Goal: Task Accomplishment & Management: Use online tool/utility

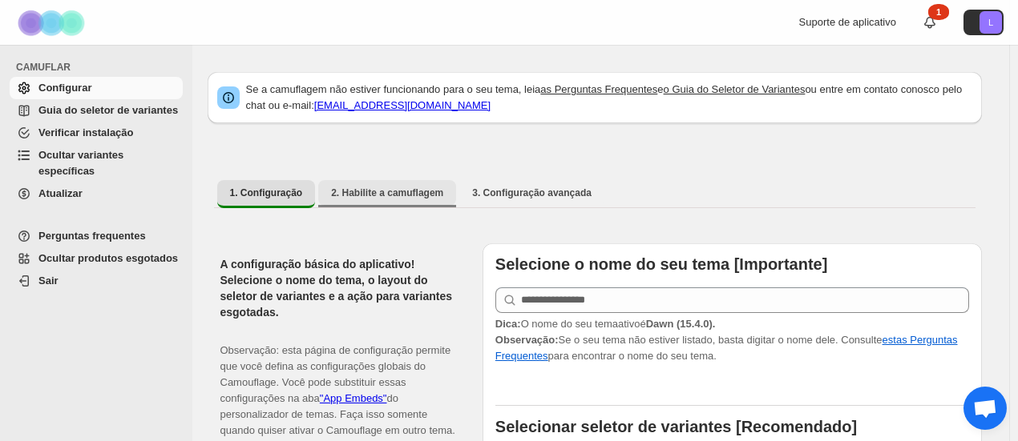
click at [412, 196] on font "2. Habilite a camuflagem" at bounding box center [387, 192] width 112 height 11
select select "**********"
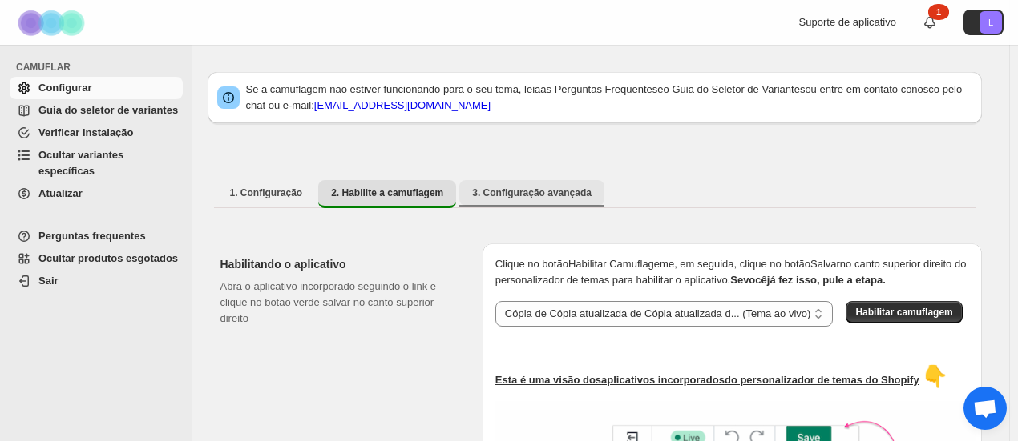
click at [527, 201] on button "3. Configuração avançada" at bounding box center [531, 193] width 145 height 26
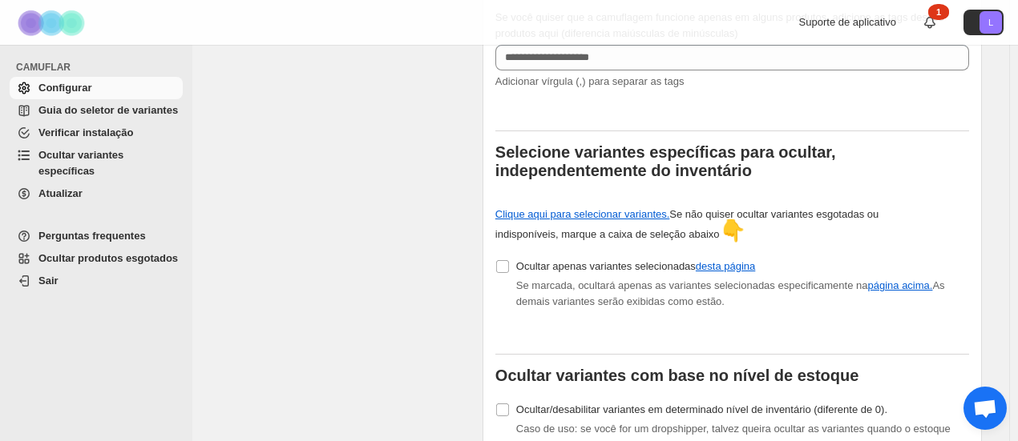
scroll to position [721, 0]
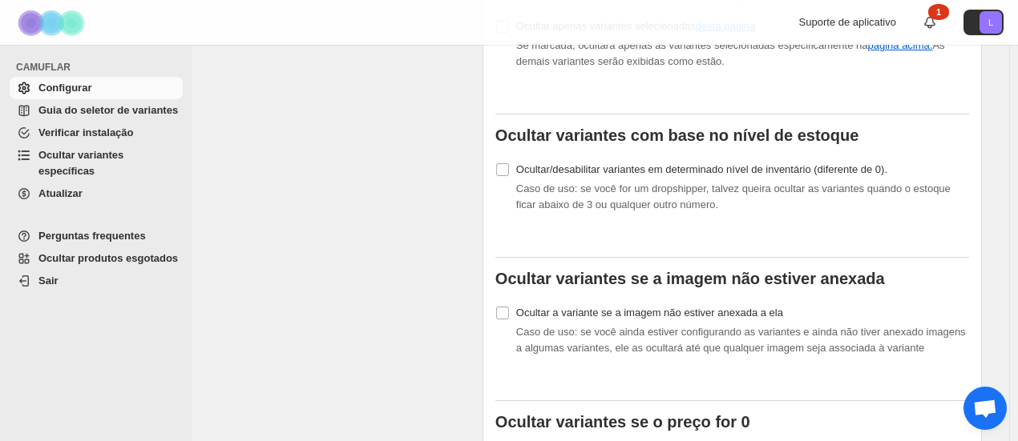
click at [77, 252] on font "Ocultar produtos esgotados" at bounding box center [107, 258] width 139 height 12
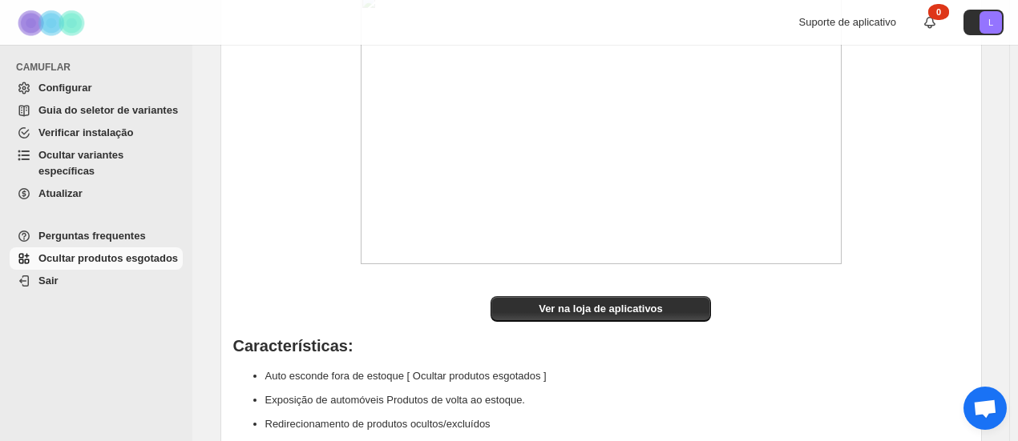
scroll to position [136, 0]
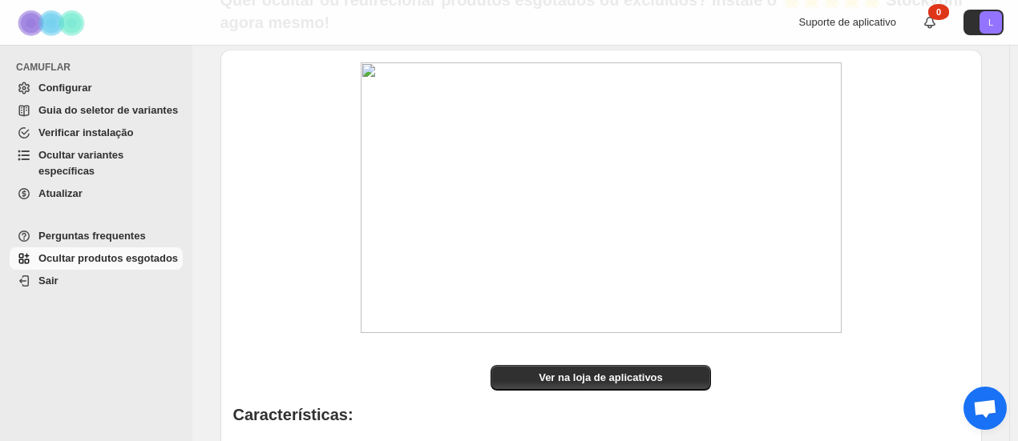
click at [65, 111] on font "Guia do seletor de variantes" at bounding box center [107, 110] width 139 height 12
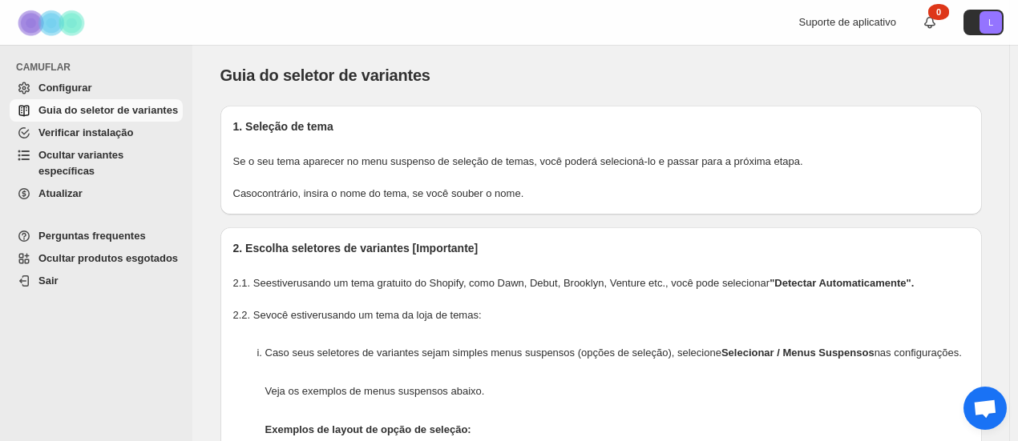
click at [96, 161] on font "Ocultar variantes específicas" at bounding box center [80, 163] width 85 height 28
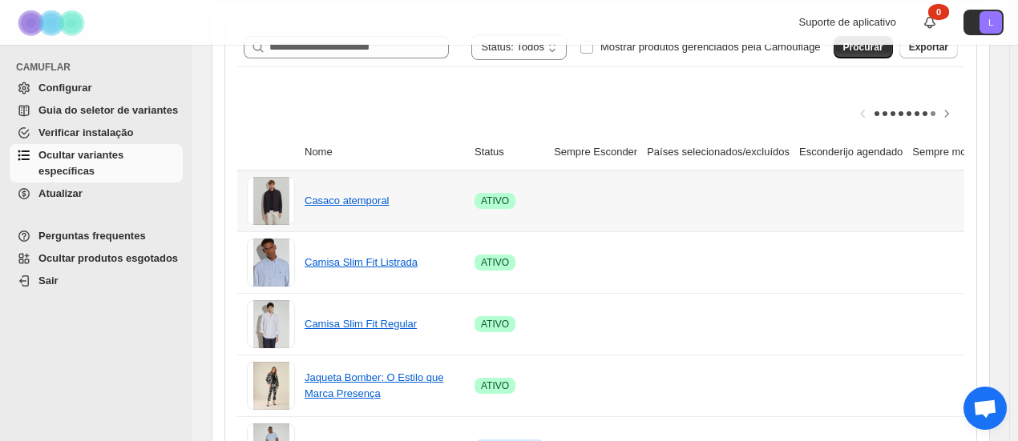
scroll to position [87, 0]
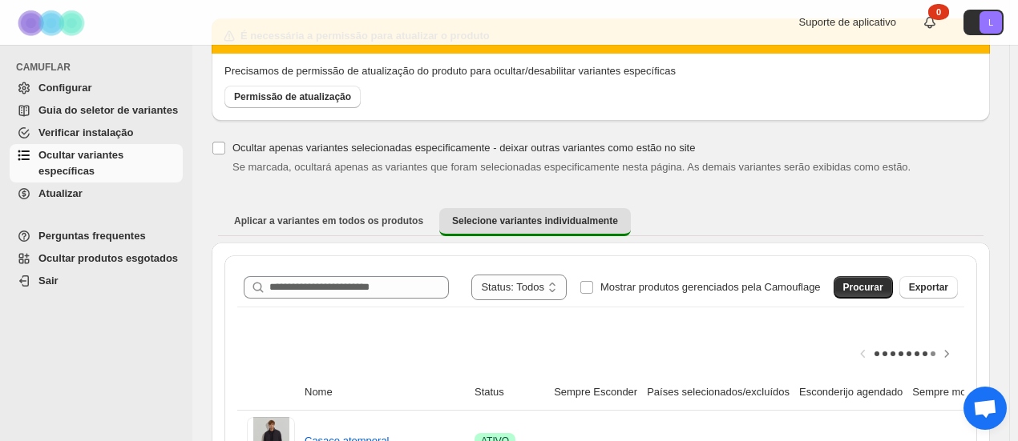
click at [101, 133] on font "Verificar instalação" at bounding box center [85, 133] width 95 height 12
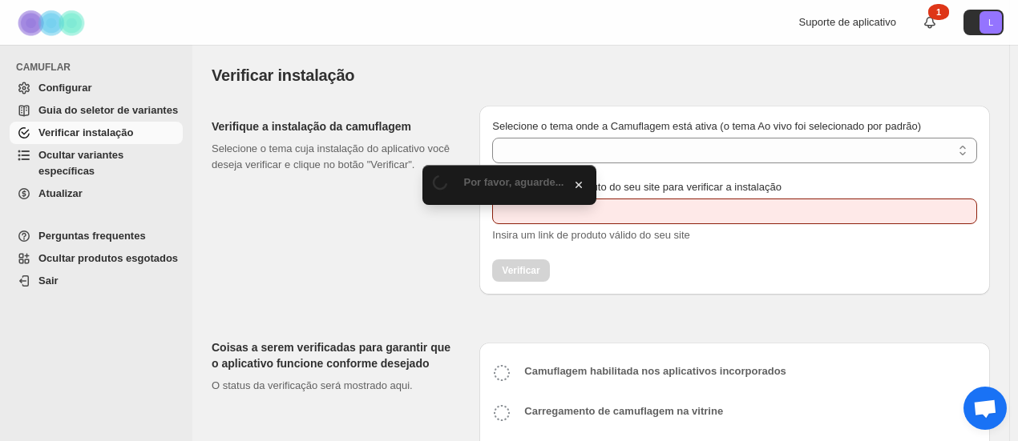
type input "**********"
select select "**********"
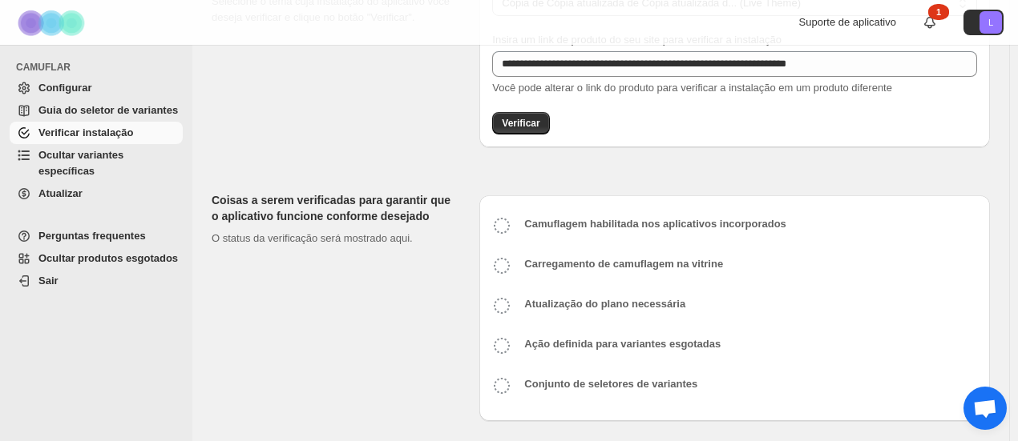
scroll to position [154, 0]
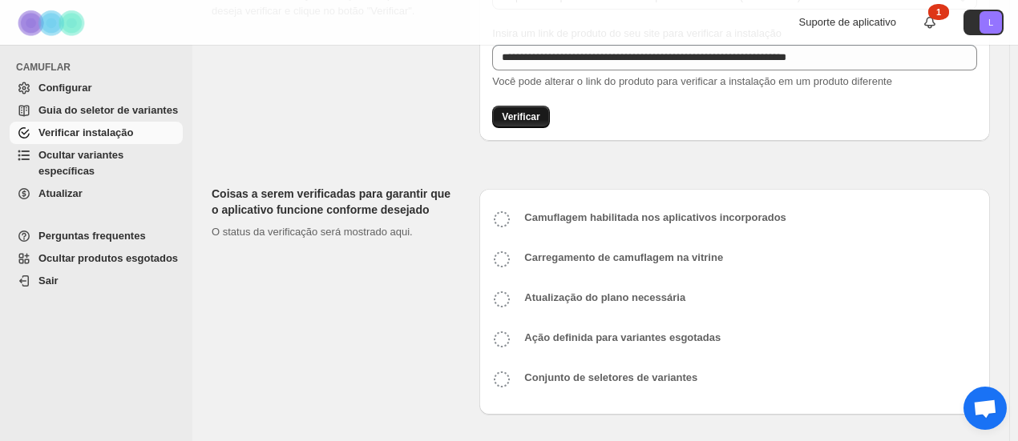
click at [537, 122] on font "Verificar" at bounding box center [521, 116] width 38 height 11
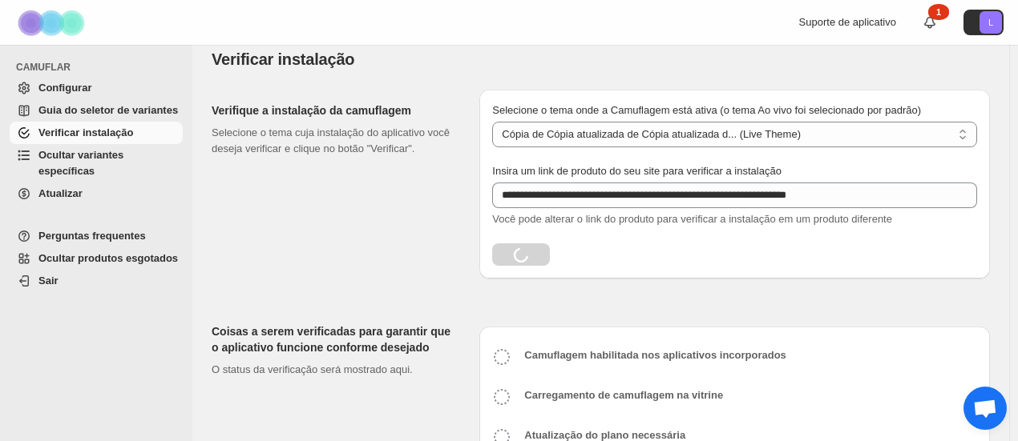
scroll to position [0, 0]
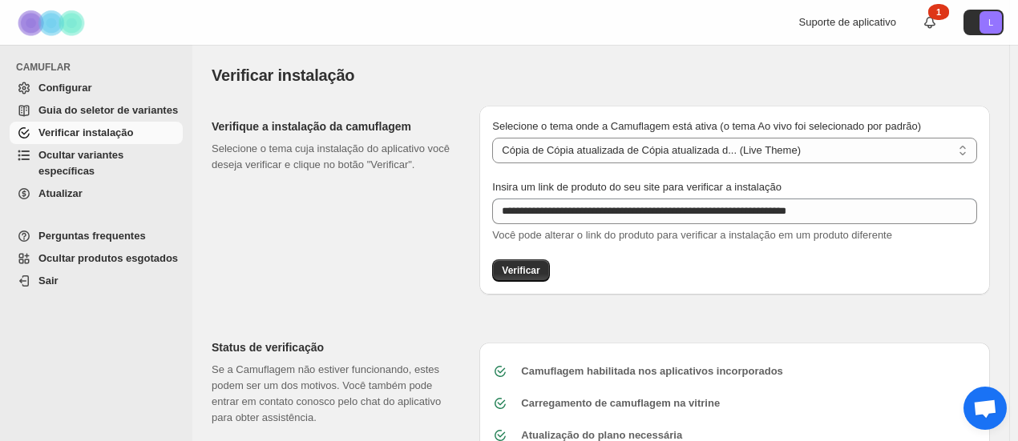
click at [128, 103] on span "Guia do seletor de variantes" at bounding box center [108, 111] width 141 height 16
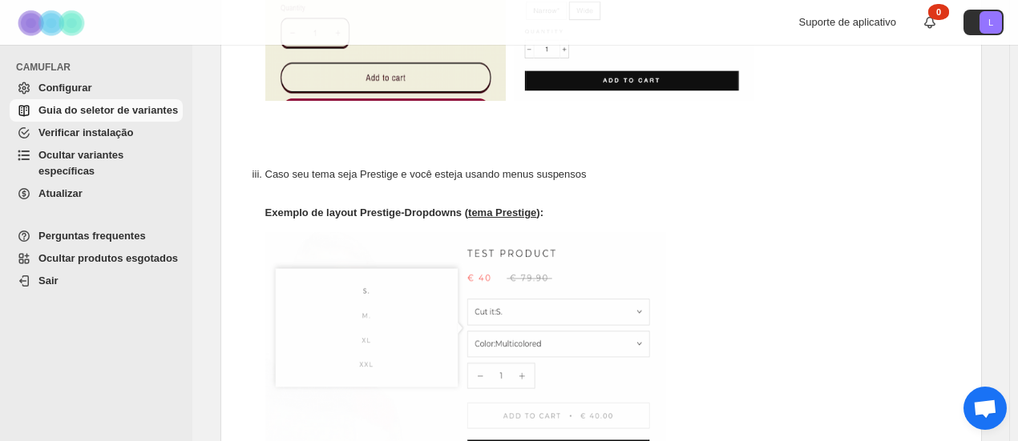
scroll to position [961, 0]
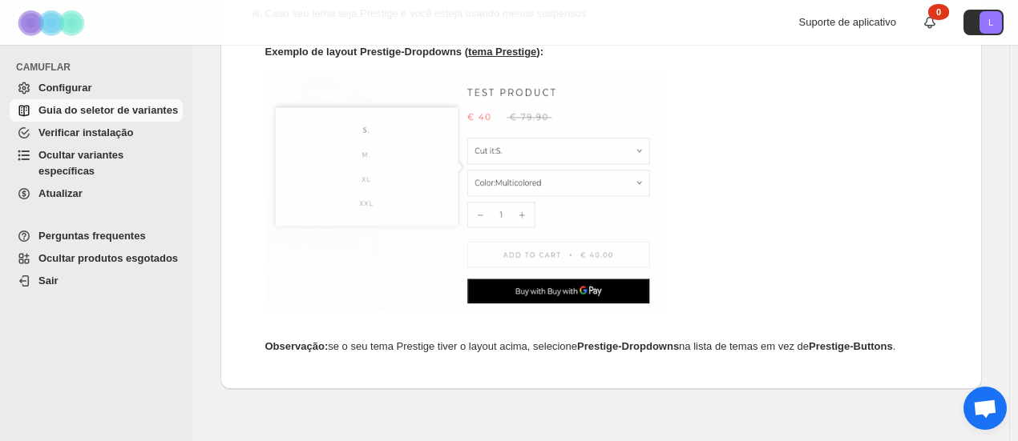
click at [83, 137] on font "Verificar instalação" at bounding box center [85, 133] width 95 height 12
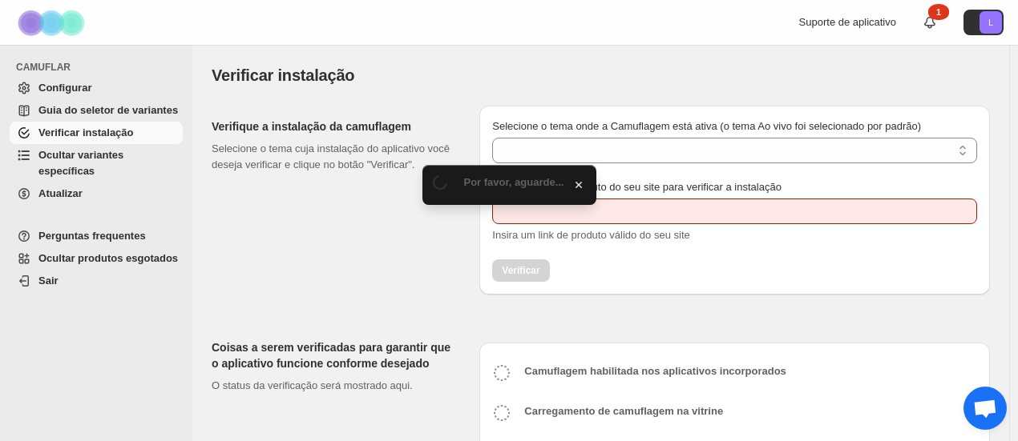
type input "**********"
select select "**********"
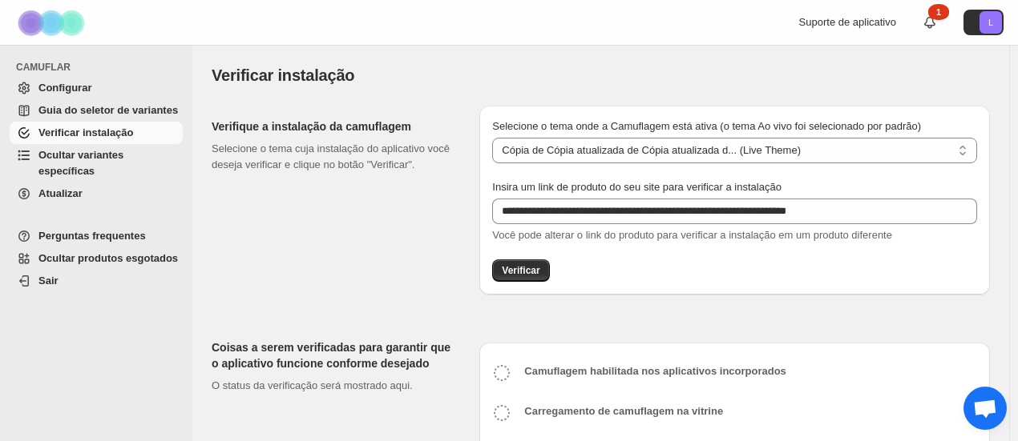
click at [63, 87] on font "Configurar" at bounding box center [64, 88] width 53 height 12
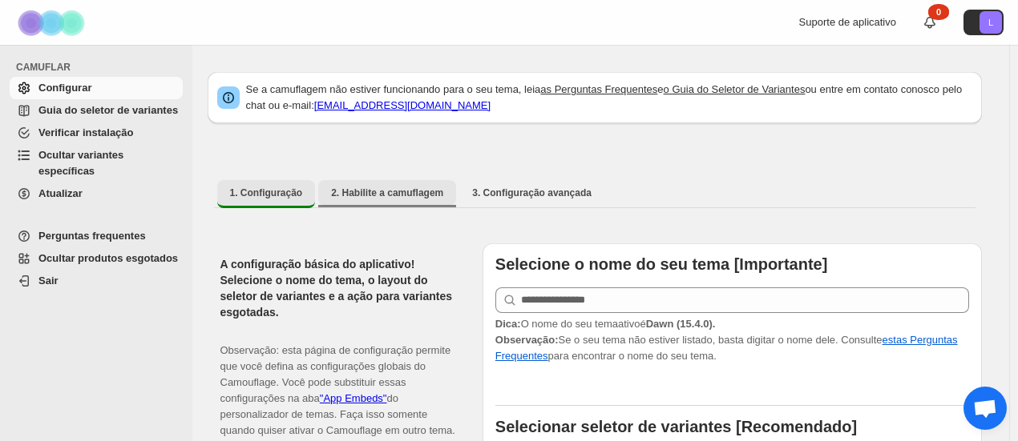
click at [418, 190] on font "2. Habilite a camuflagem" at bounding box center [387, 192] width 112 height 11
select select "**********"
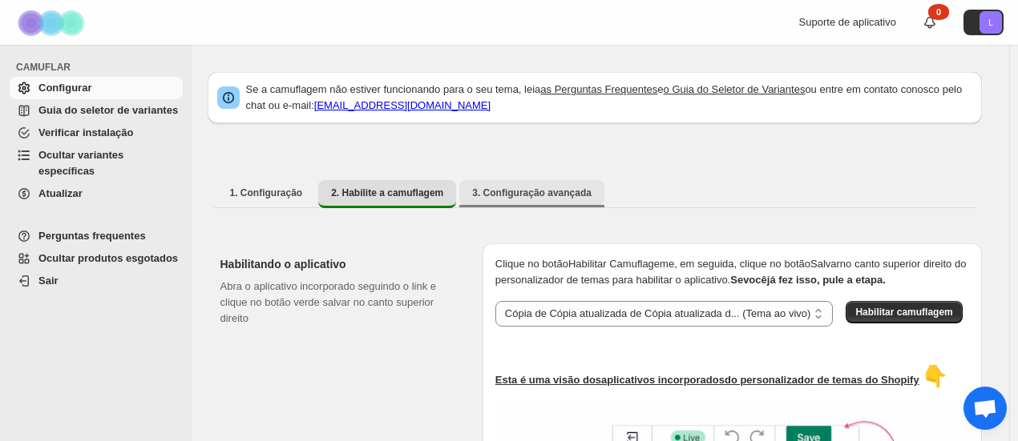
click at [494, 199] on font "3. Configuração avançada" at bounding box center [531, 192] width 119 height 11
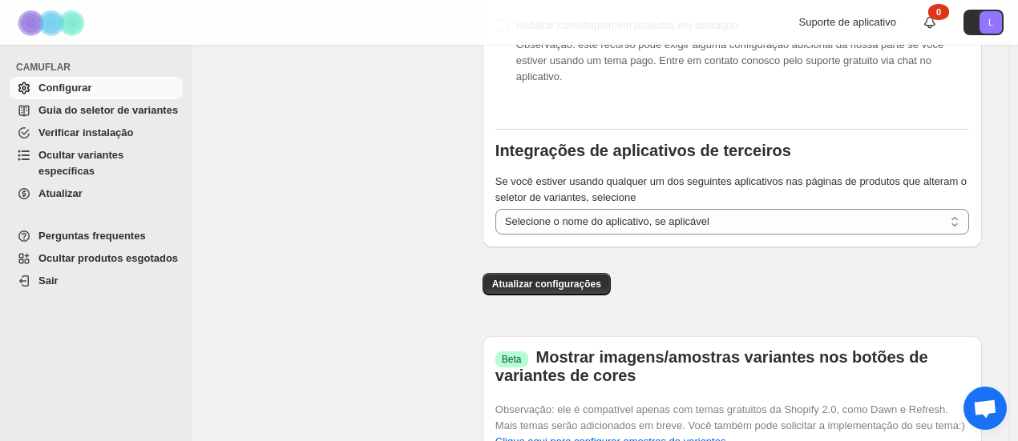
scroll to position [1985, 0]
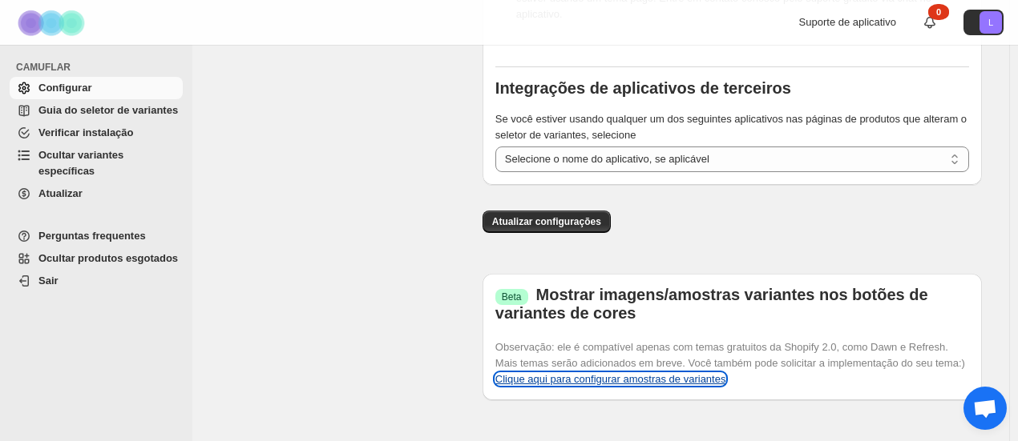
click at [598, 373] on font "Clique aqui para configurar amostras de variantes" at bounding box center [610, 379] width 231 height 12
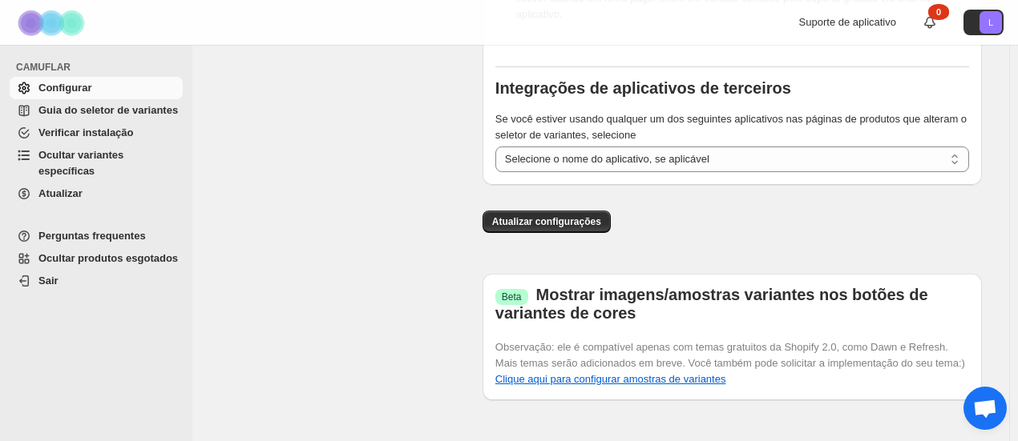
click at [95, 113] on font "Guia do seletor de variantes" at bounding box center [107, 110] width 139 height 12
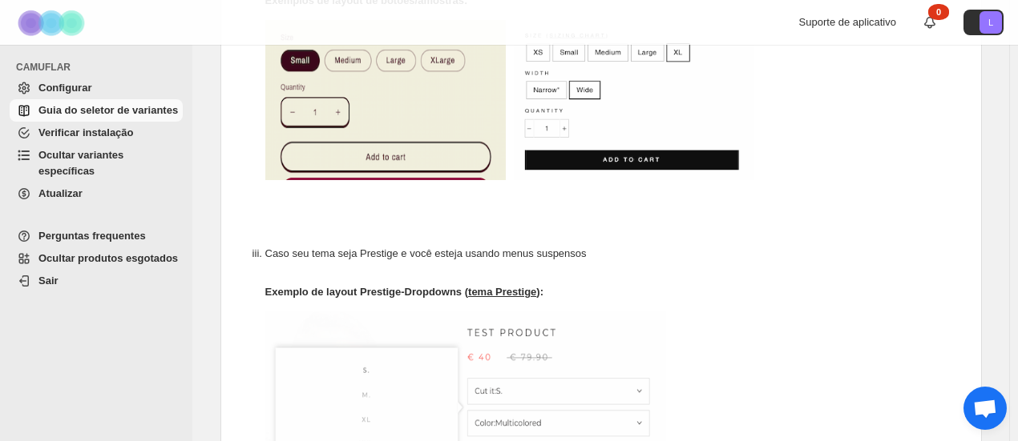
scroll to position [961, 0]
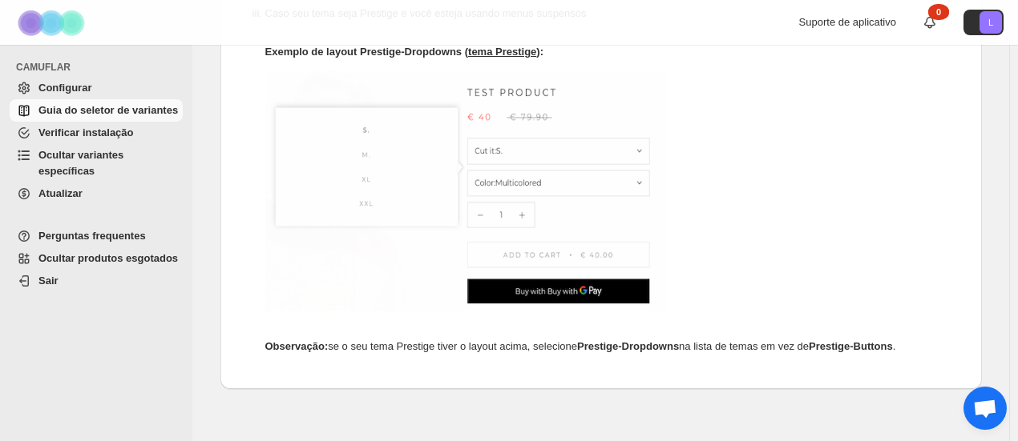
click at [123, 132] on font "Verificar instalação" at bounding box center [85, 133] width 95 height 12
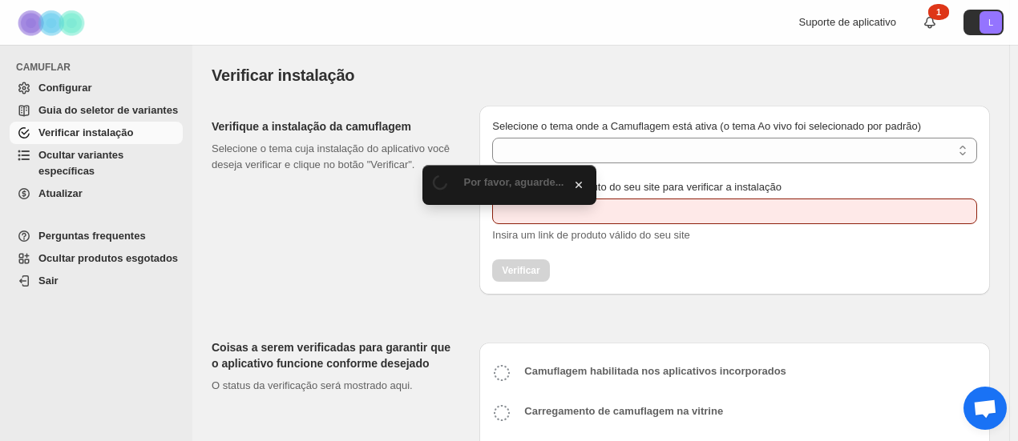
type input "**********"
select select "**********"
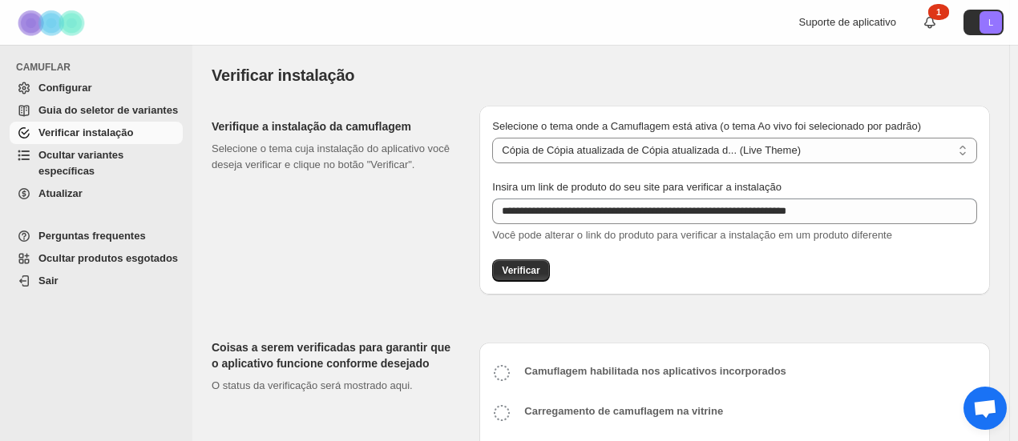
click at [123, 159] on font "Ocultar variantes específicas" at bounding box center [80, 163] width 85 height 28
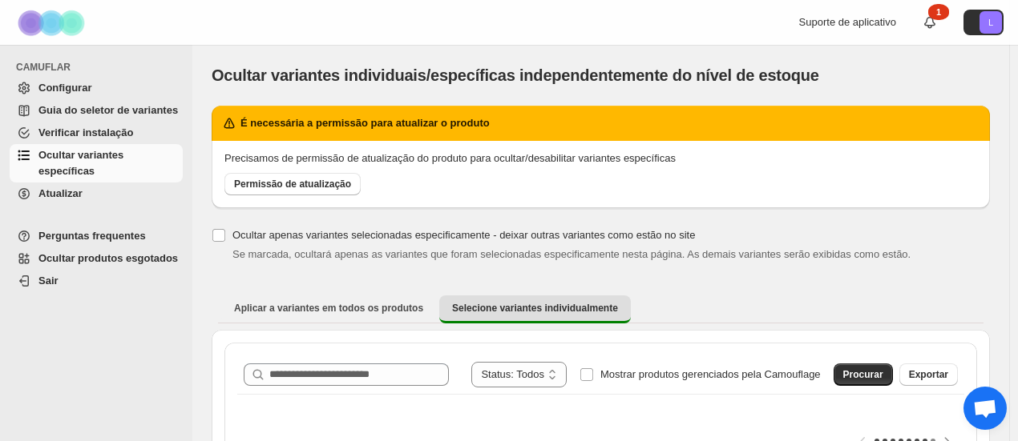
scroll to position [240, 0]
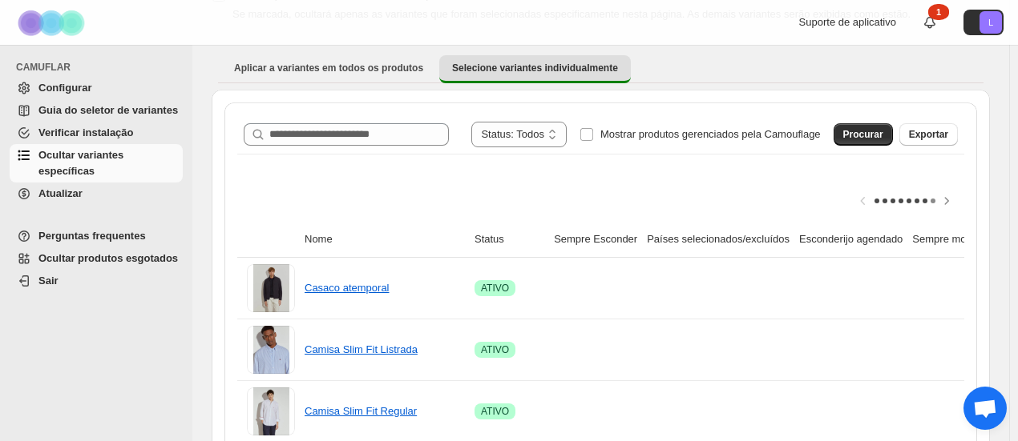
click at [64, 187] on font "Atualizar" at bounding box center [60, 193] width 44 height 12
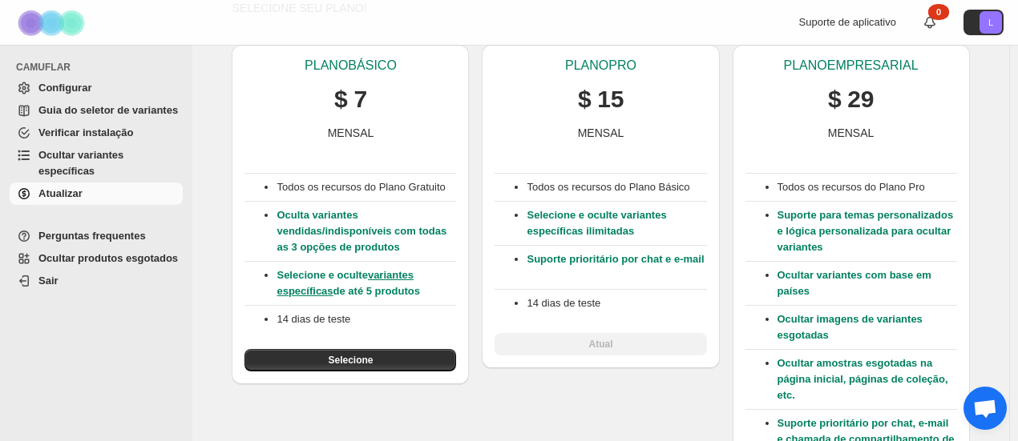
drag, startPoint x: 730, startPoint y: 219, endPoint x: 735, endPoint y: 242, distance: 23.7
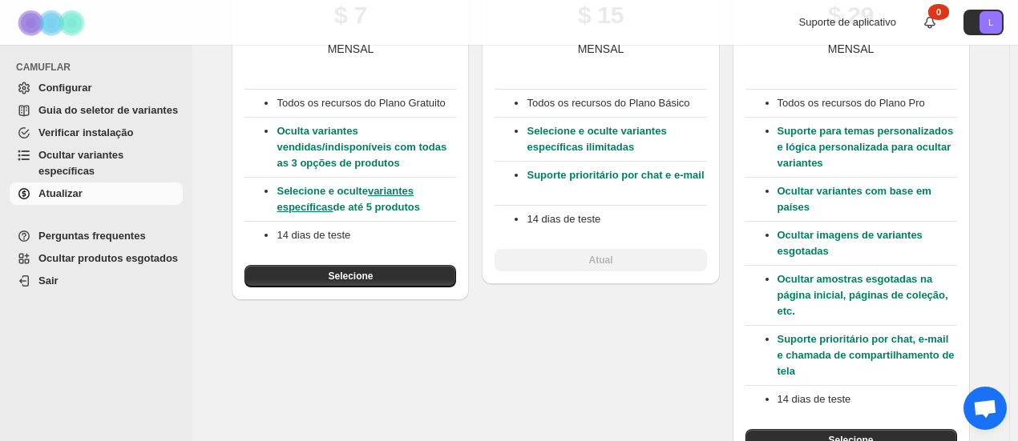
drag, startPoint x: 725, startPoint y: 230, endPoint x: 731, endPoint y: 262, distance: 32.5
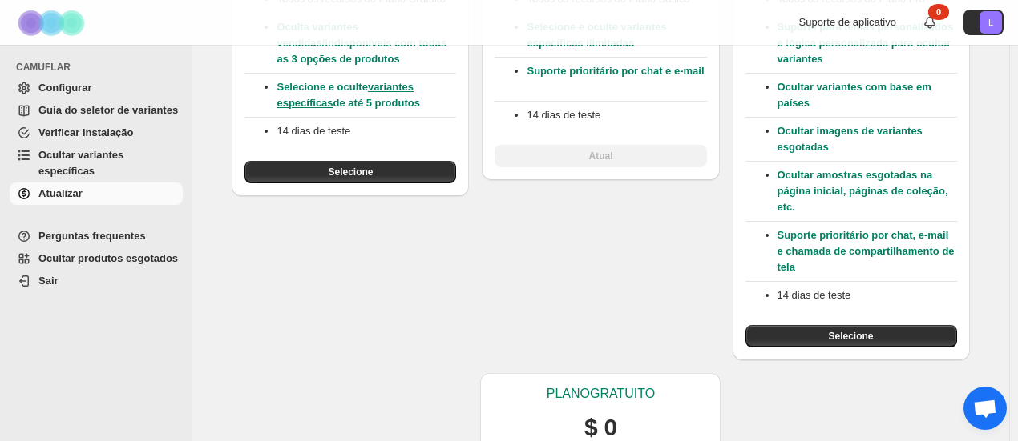
drag, startPoint x: 734, startPoint y: 240, endPoint x: 721, endPoint y: 327, distance: 87.5
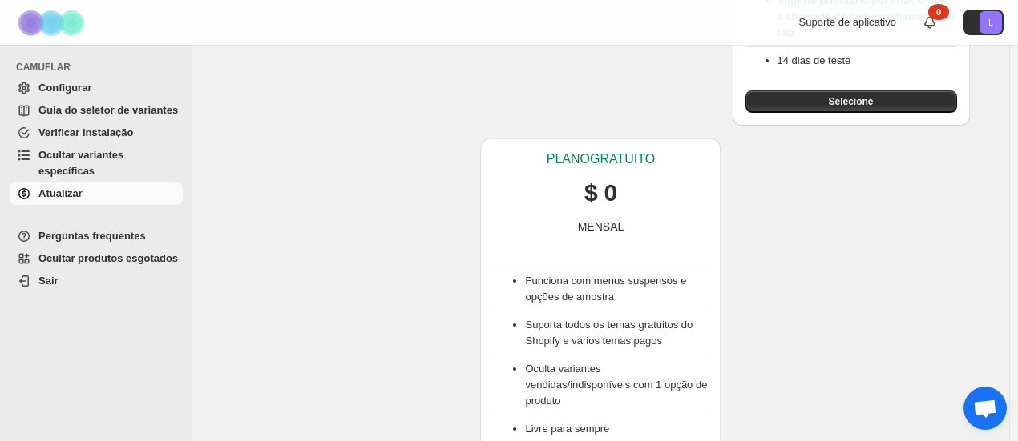
scroll to position [554, 0]
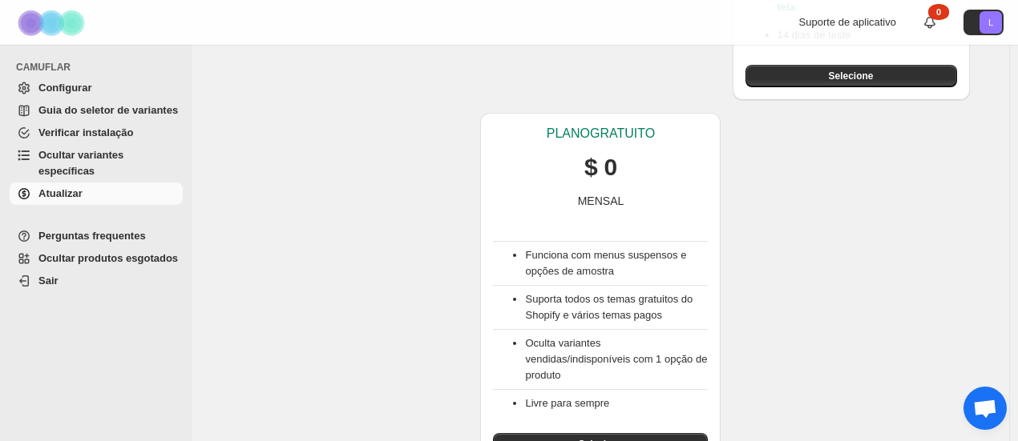
drag, startPoint x: 714, startPoint y: 306, endPoint x: 720, endPoint y: 369, distance: 63.5
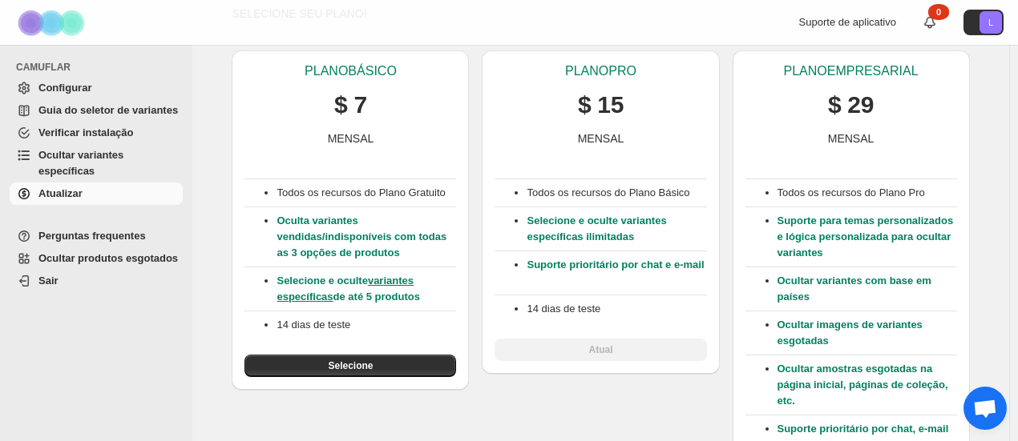
scroll to position [0, 0]
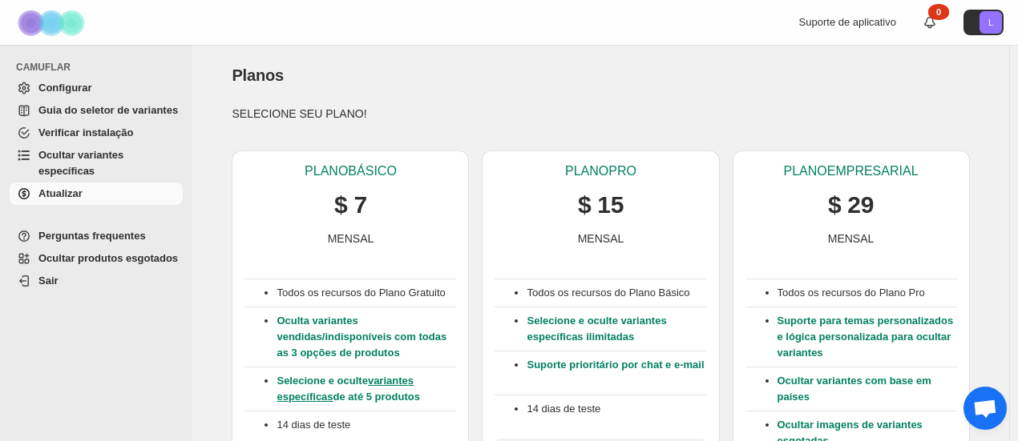
drag, startPoint x: 724, startPoint y: 268, endPoint x: 750, endPoint y: 145, distance: 126.0
click at [84, 158] on font "Ocultar variantes específicas" at bounding box center [80, 163] width 85 height 28
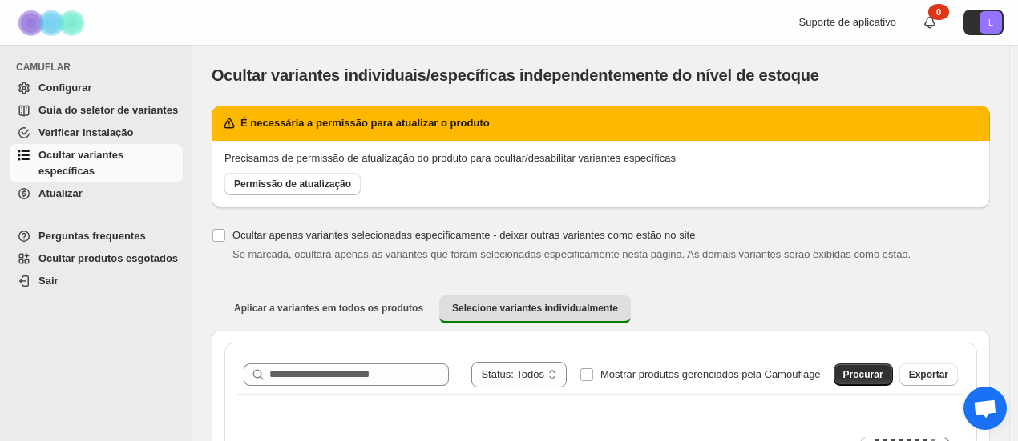
click at [83, 139] on font "Verificar instalação" at bounding box center [85, 133] width 95 height 12
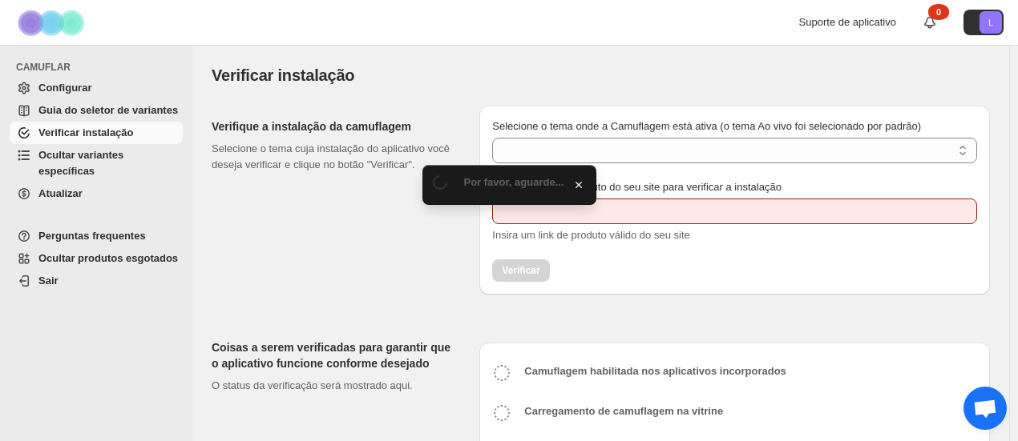
type input "**********"
select select "**********"
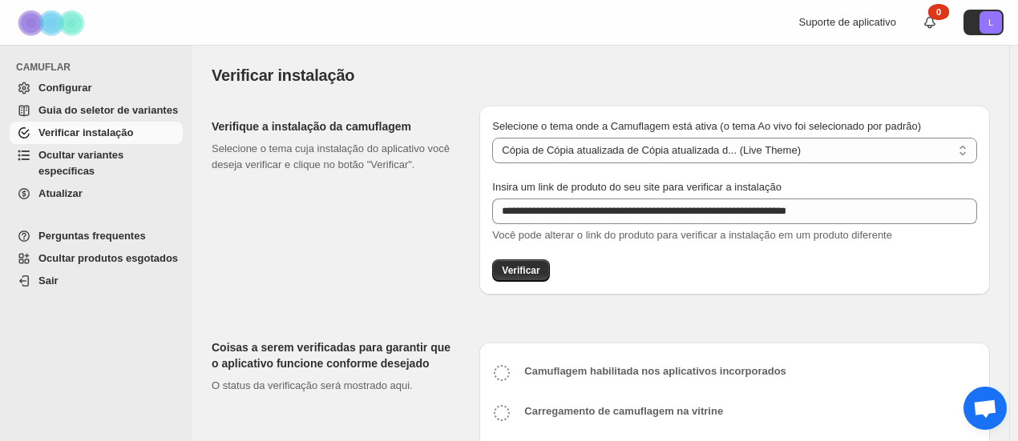
scroll to position [154, 0]
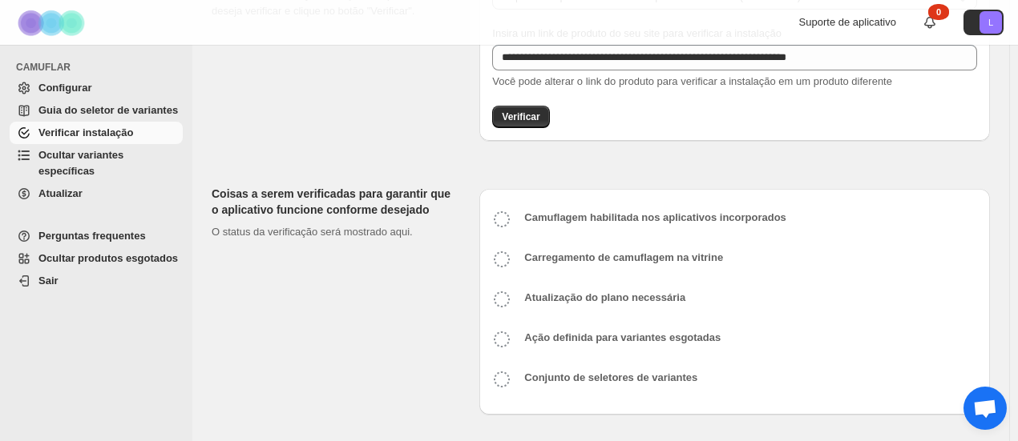
click at [88, 252] on font "Ocultar produtos esgotados" at bounding box center [107, 258] width 139 height 12
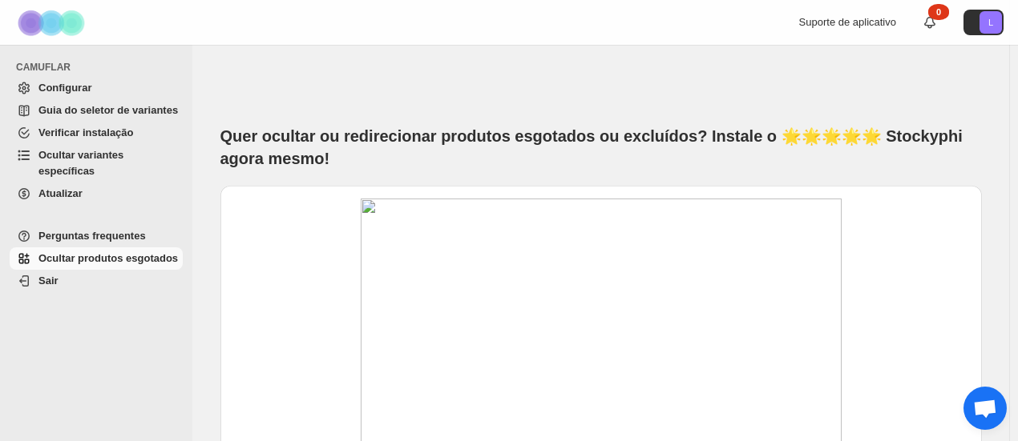
click at [87, 112] on font "Guia do seletor de variantes" at bounding box center [107, 110] width 139 height 12
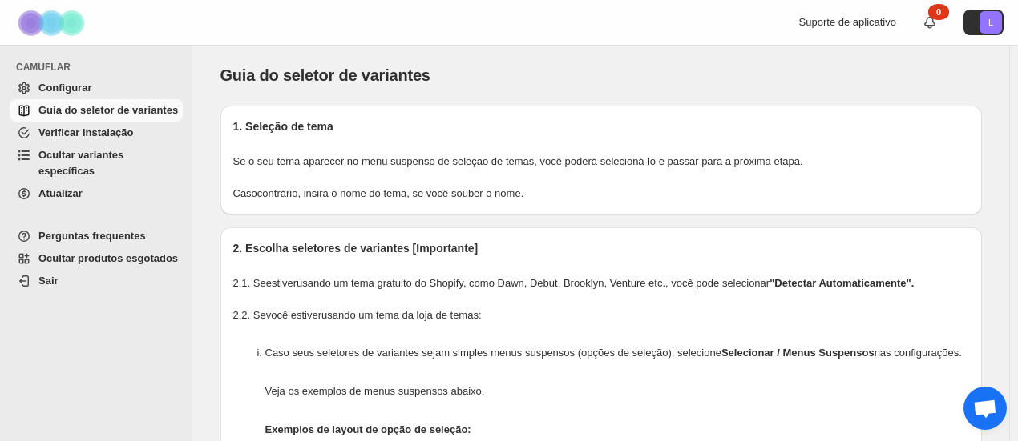
click at [71, 90] on font "Configurar" at bounding box center [64, 88] width 53 height 12
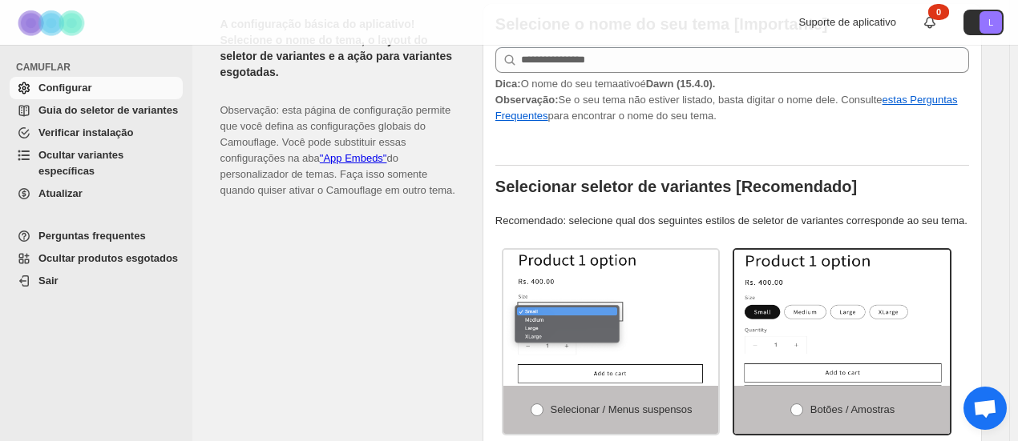
scroll to position [481, 0]
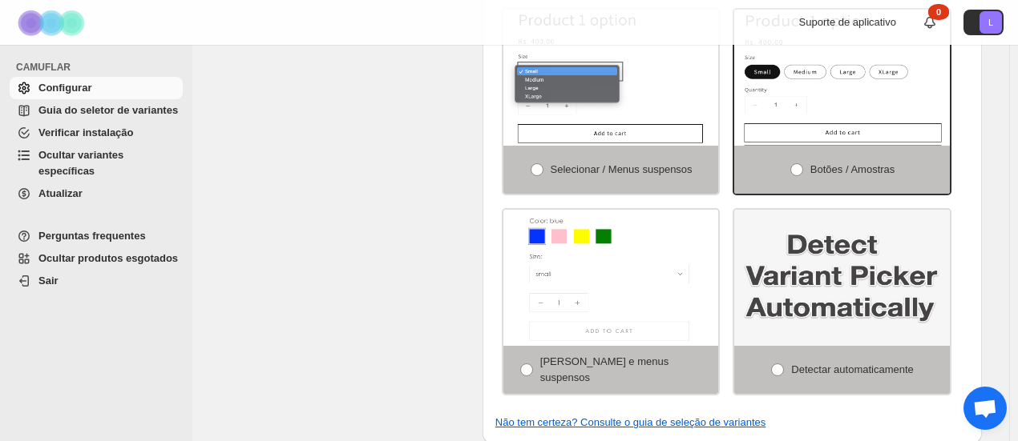
drag, startPoint x: 490, startPoint y: 174, endPoint x: 462, endPoint y: 190, distance: 32.3
click at [462, 190] on div "A configuração básica do aplicativo! Selecione o nome do tema, o layout do sele…" at bounding box center [344, 103] width 249 height 681
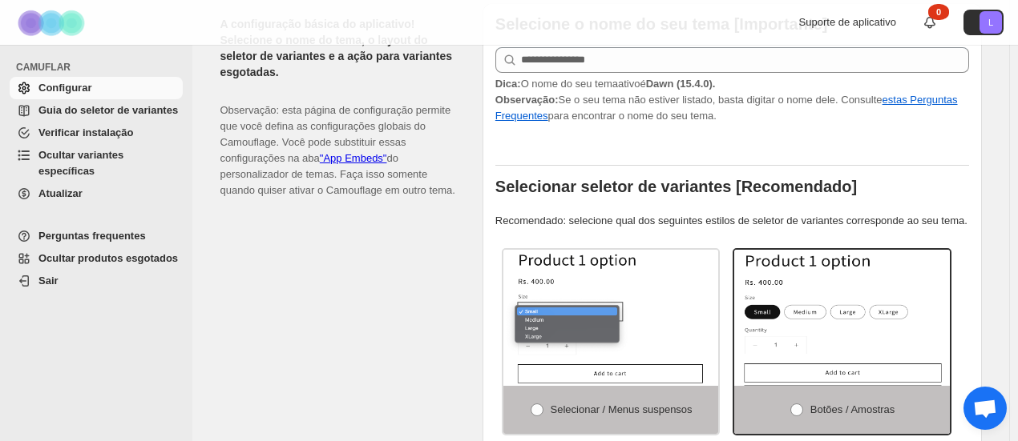
scroll to position [0, 0]
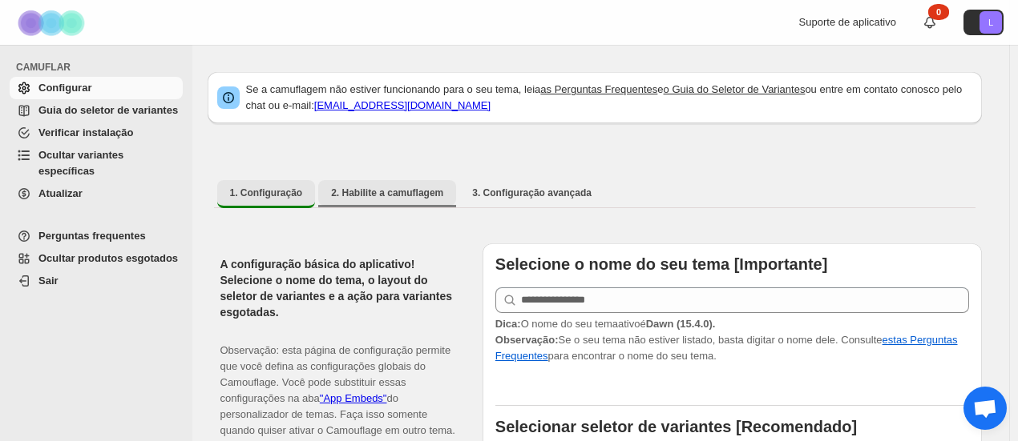
click at [417, 195] on font "2. Habilite a camuflagem" at bounding box center [387, 192] width 112 height 11
select select "**********"
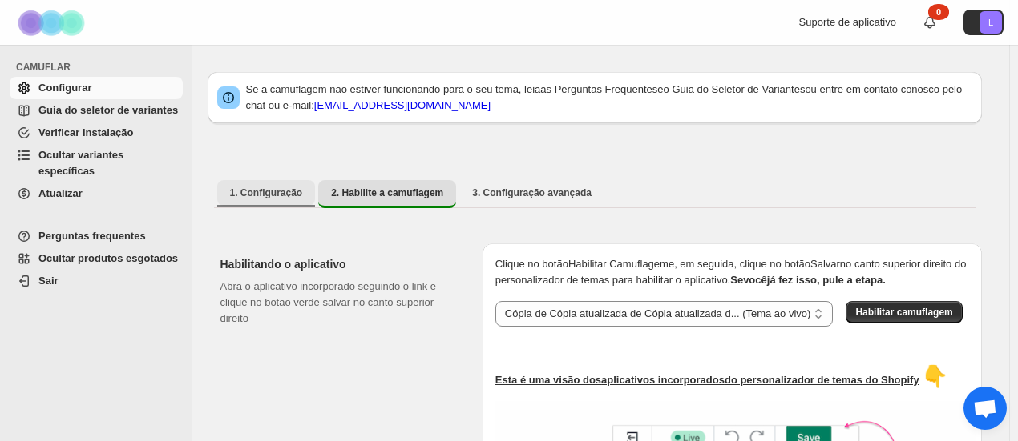
click at [280, 193] on font "1. Configuração" at bounding box center [266, 192] width 73 height 11
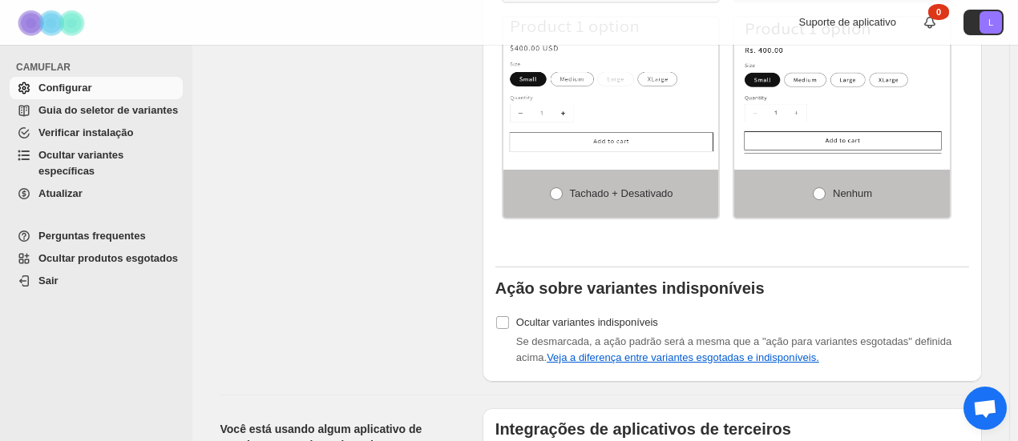
scroll to position [1415, 0]
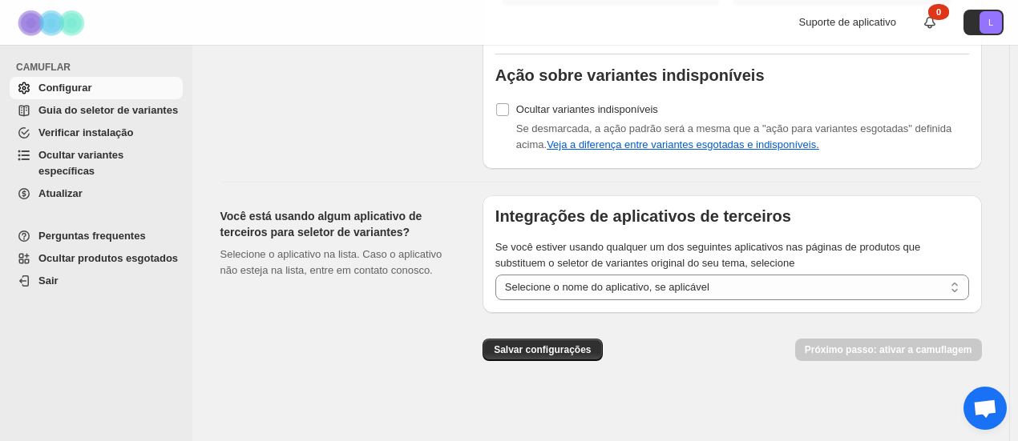
click at [49, 275] on font "Sair" at bounding box center [48, 281] width 20 height 12
